Goal: Find specific page/section: Find specific page/section

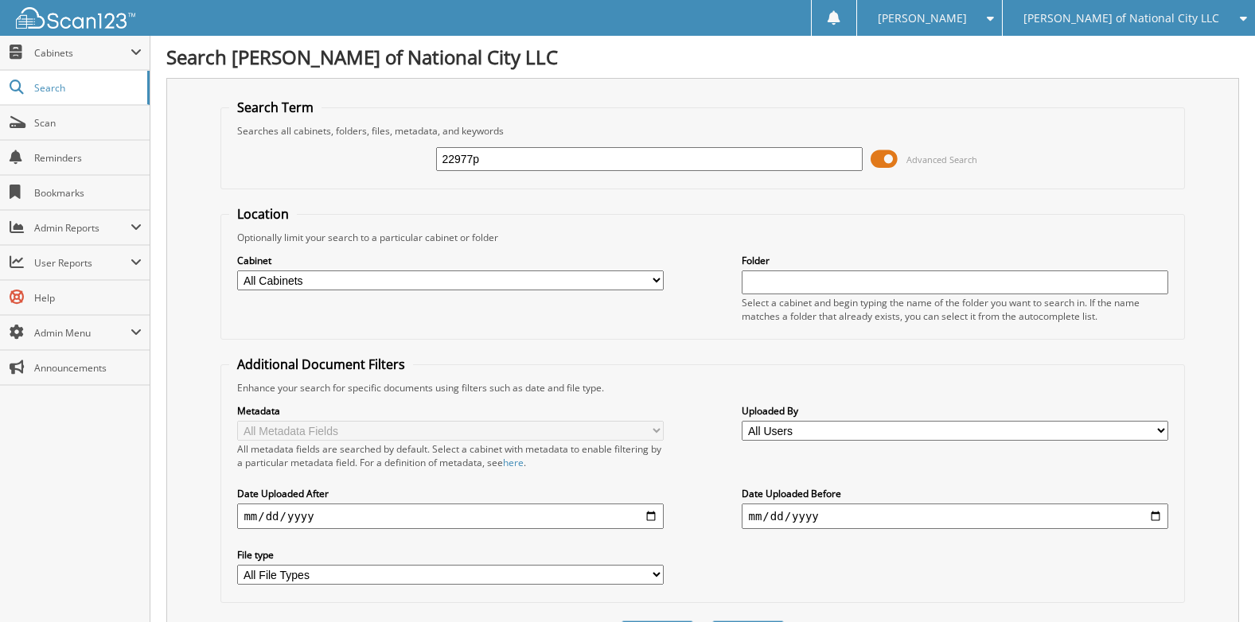
type input "22977p"
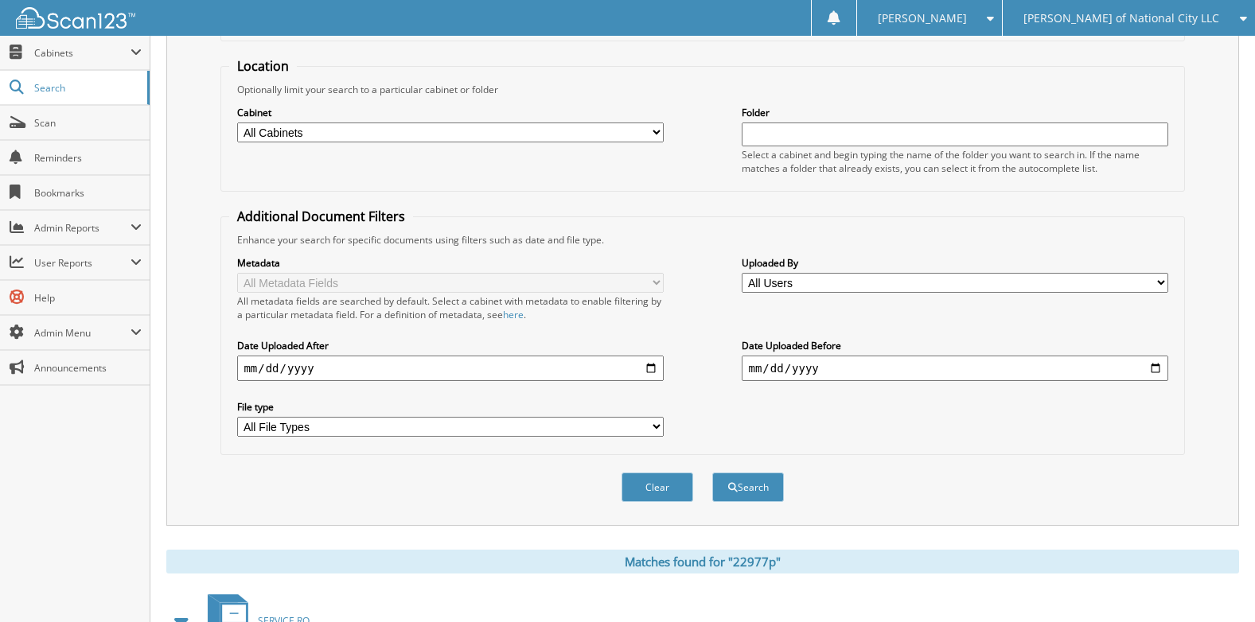
scroll to position [467, 0]
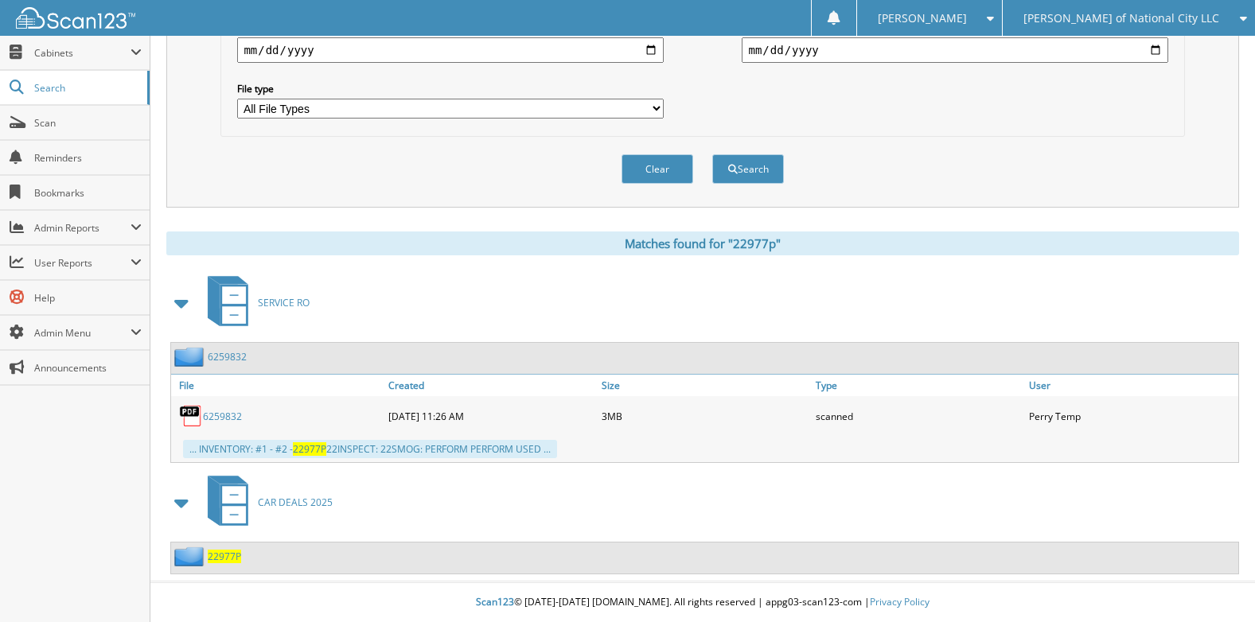
click at [227, 556] on span "22977P" at bounding box center [224, 557] width 33 height 14
